Goal: Navigation & Orientation: Find specific page/section

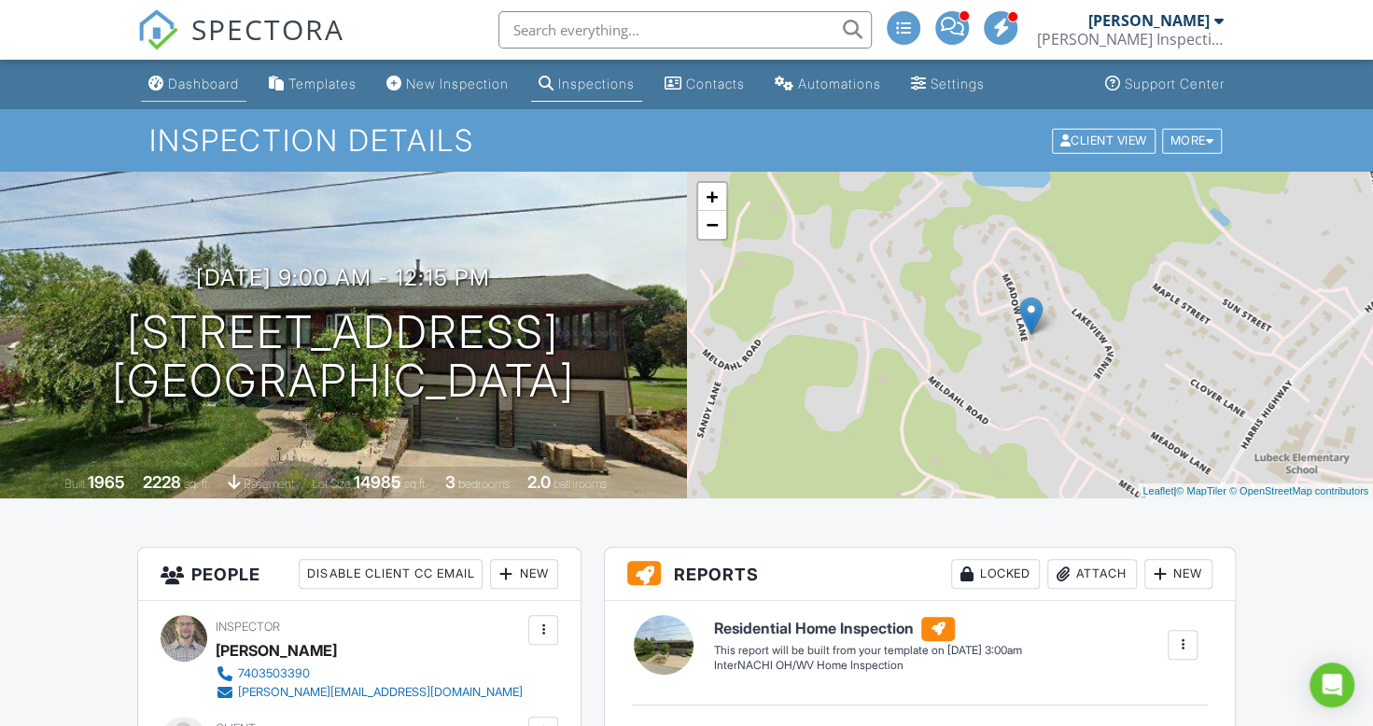
click at [202, 95] on link "Dashboard" at bounding box center [193, 84] width 105 height 35
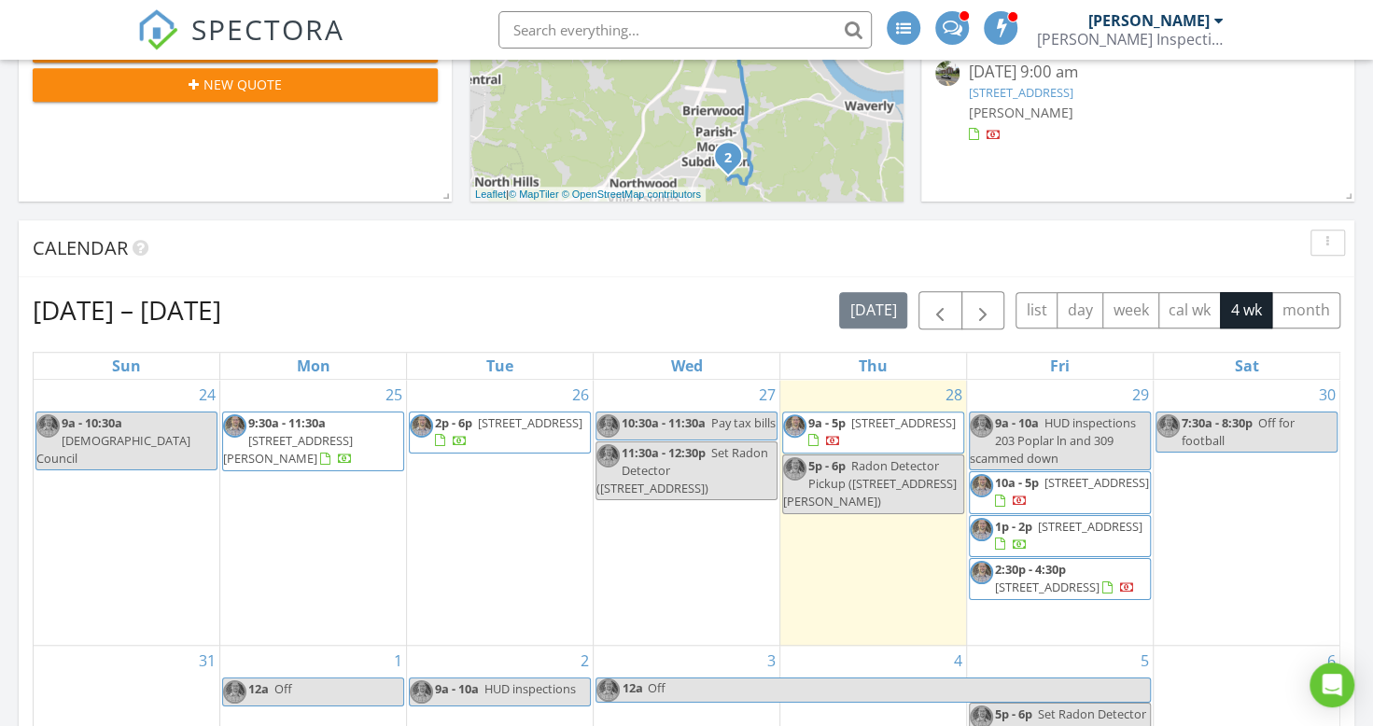
scroll to position [602, 0]
drag, startPoint x: 1041, startPoint y: 612, endPoint x: 1036, endPoint y: 602, distance: 11.3
click at [1036, 594] on span "1202 19th St, Vienna 26105" at bounding box center [1047, 586] width 105 height 17
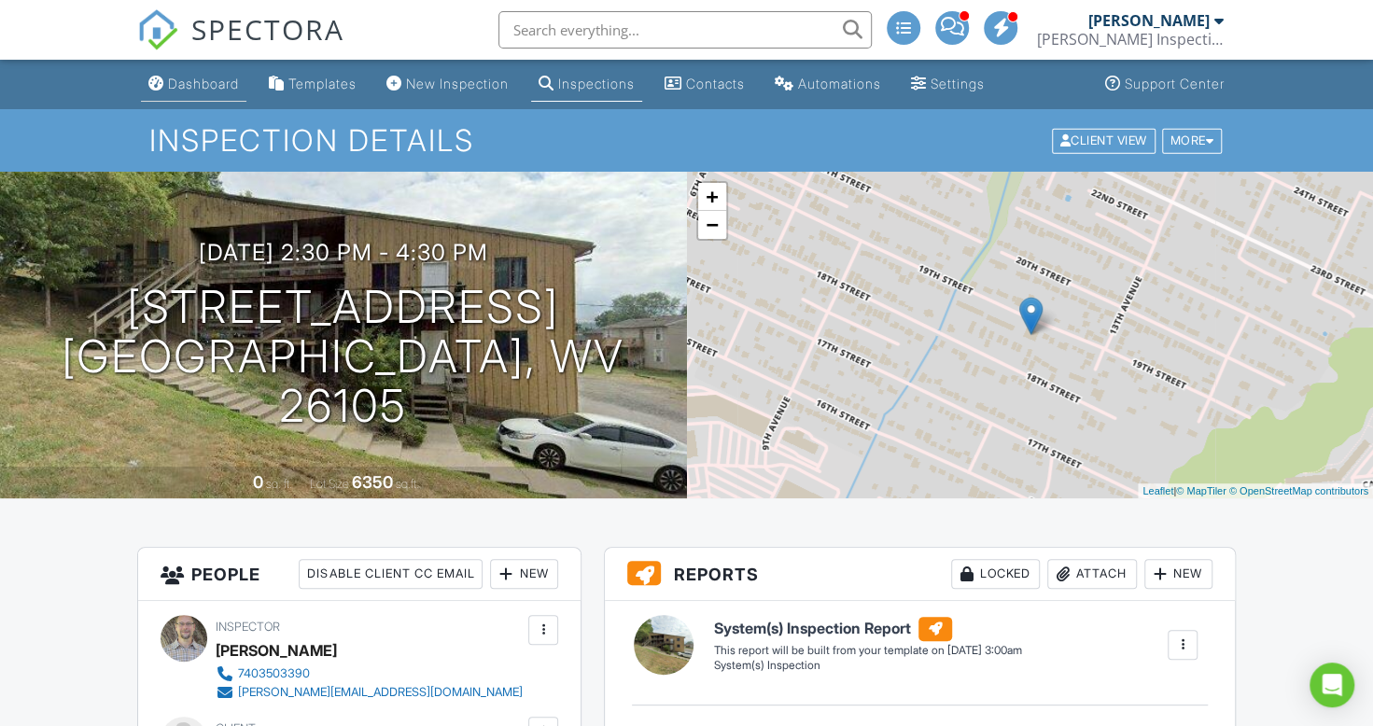
click at [197, 82] on div "Dashboard" at bounding box center [203, 84] width 71 height 16
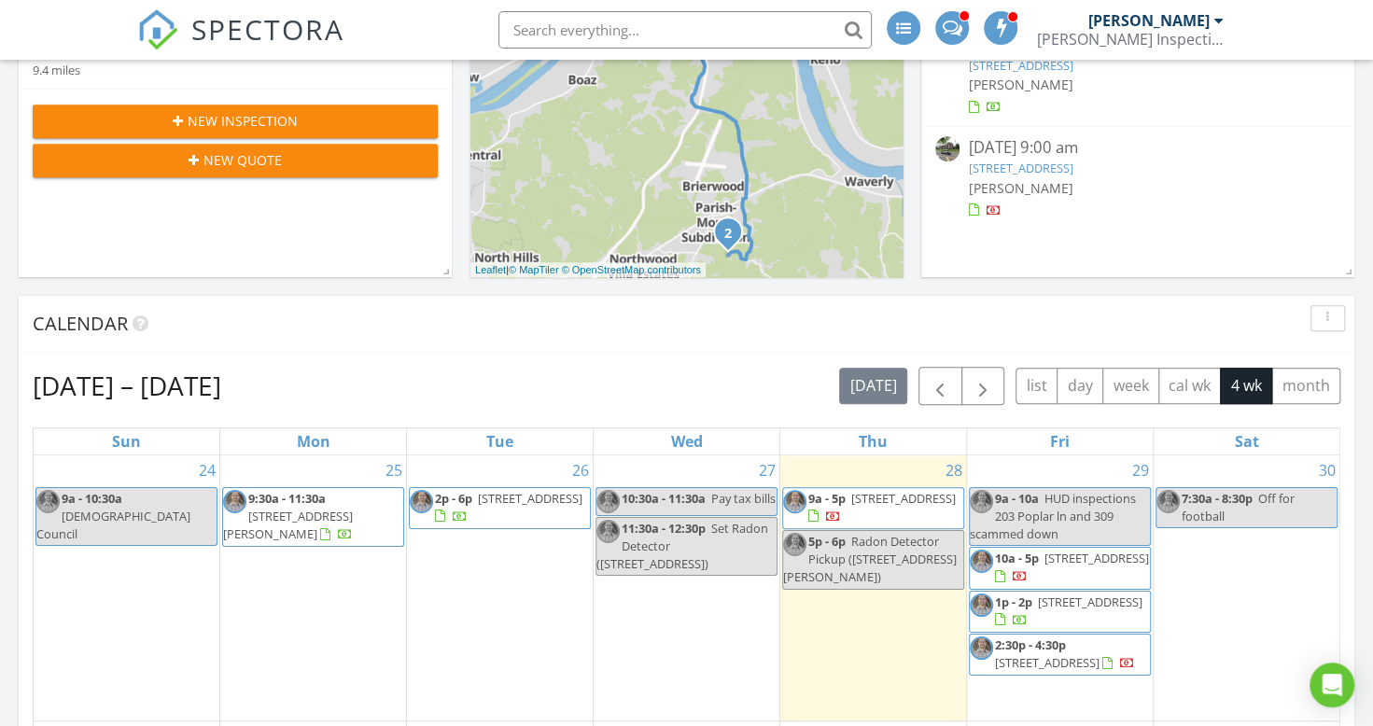
scroll to position [526, 0]
